Goal: Navigation & Orientation: Find specific page/section

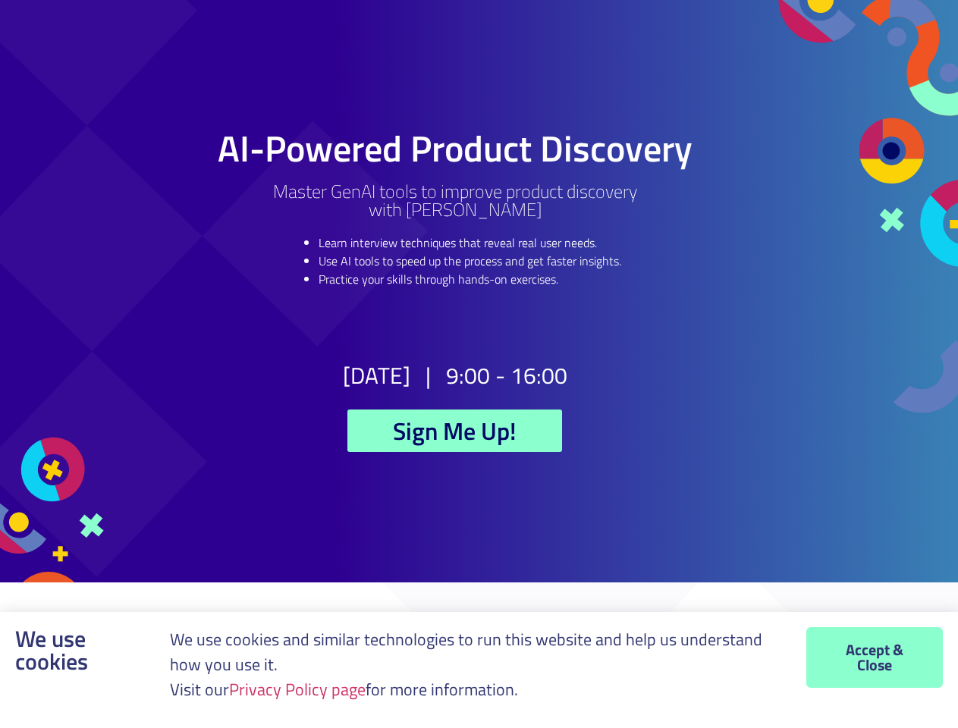
click at [478, 364] on h2 "9:00 - 16:00" at bounding box center [506, 375] width 121 height 23
click at [302, 689] on link "Privacy Policy page" at bounding box center [297, 689] width 136 height 26
